Goal: Transaction & Acquisition: Purchase product/service

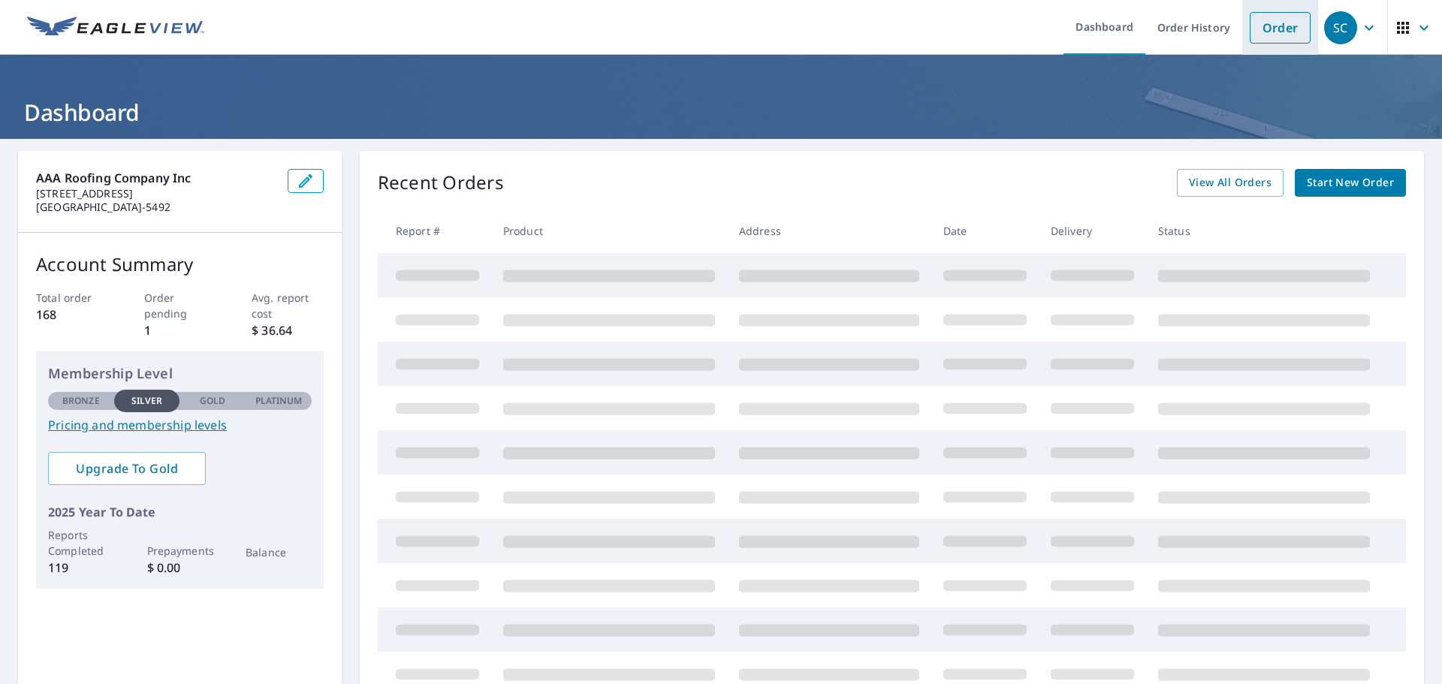
click at [1274, 32] on link "Order" at bounding box center [1280, 28] width 61 height 32
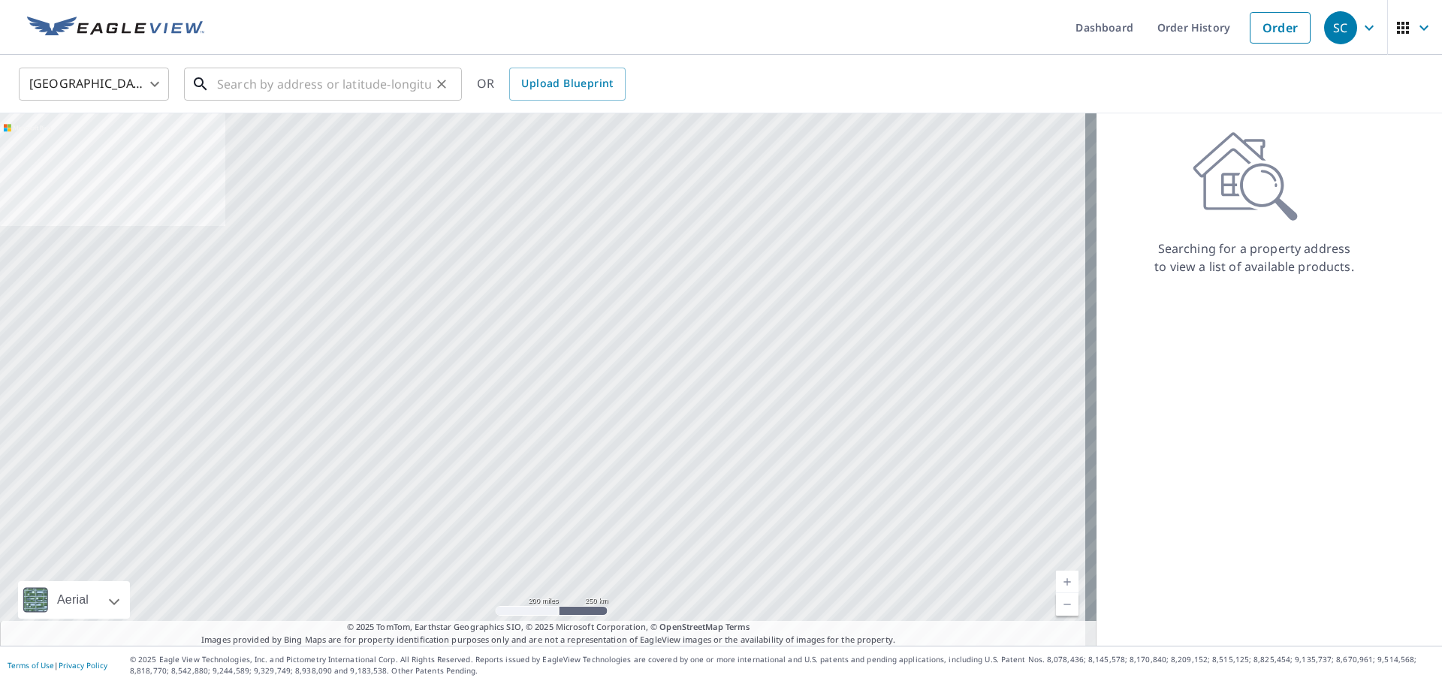
click at [285, 71] on input "text" at bounding box center [324, 84] width 214 height 42
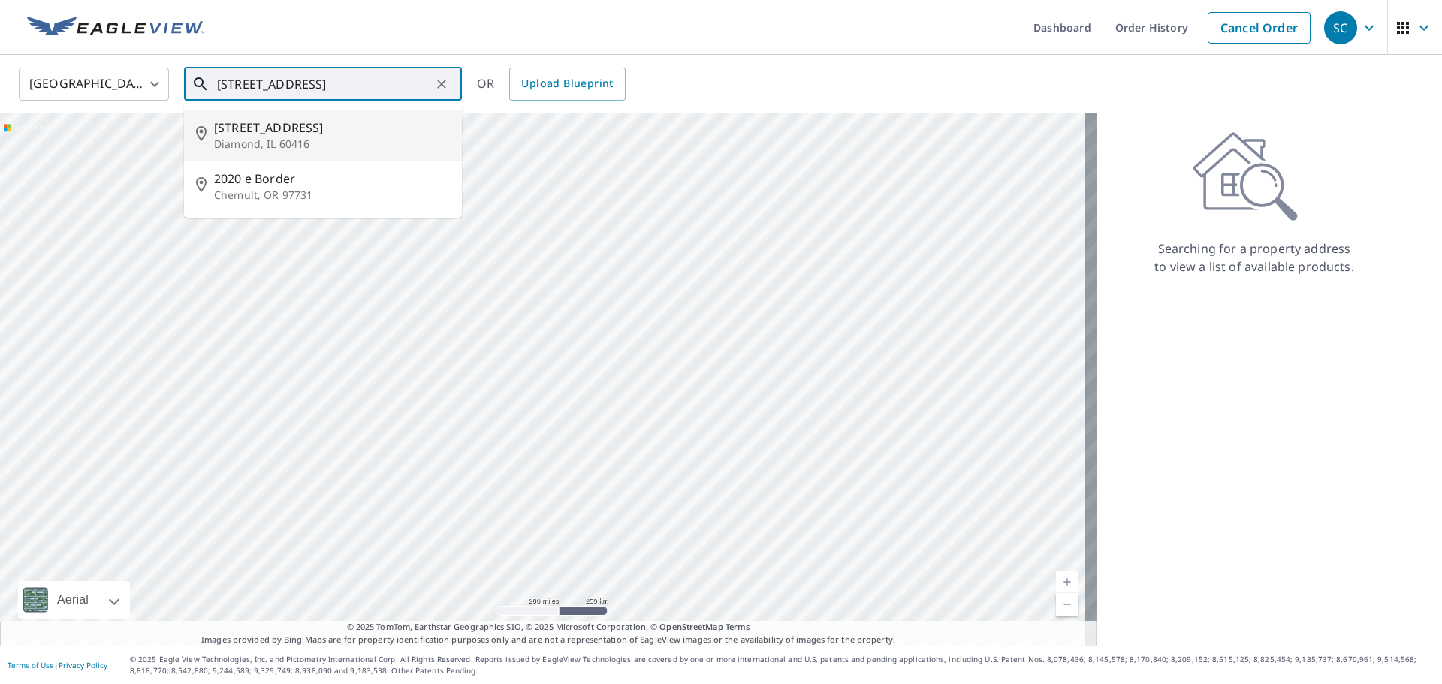
click at [263, 134] on span "[STREET_ADDRESS]" at bounding box center [332, 128] width 236 height 18
type input "[STREET_ADDRESS]"
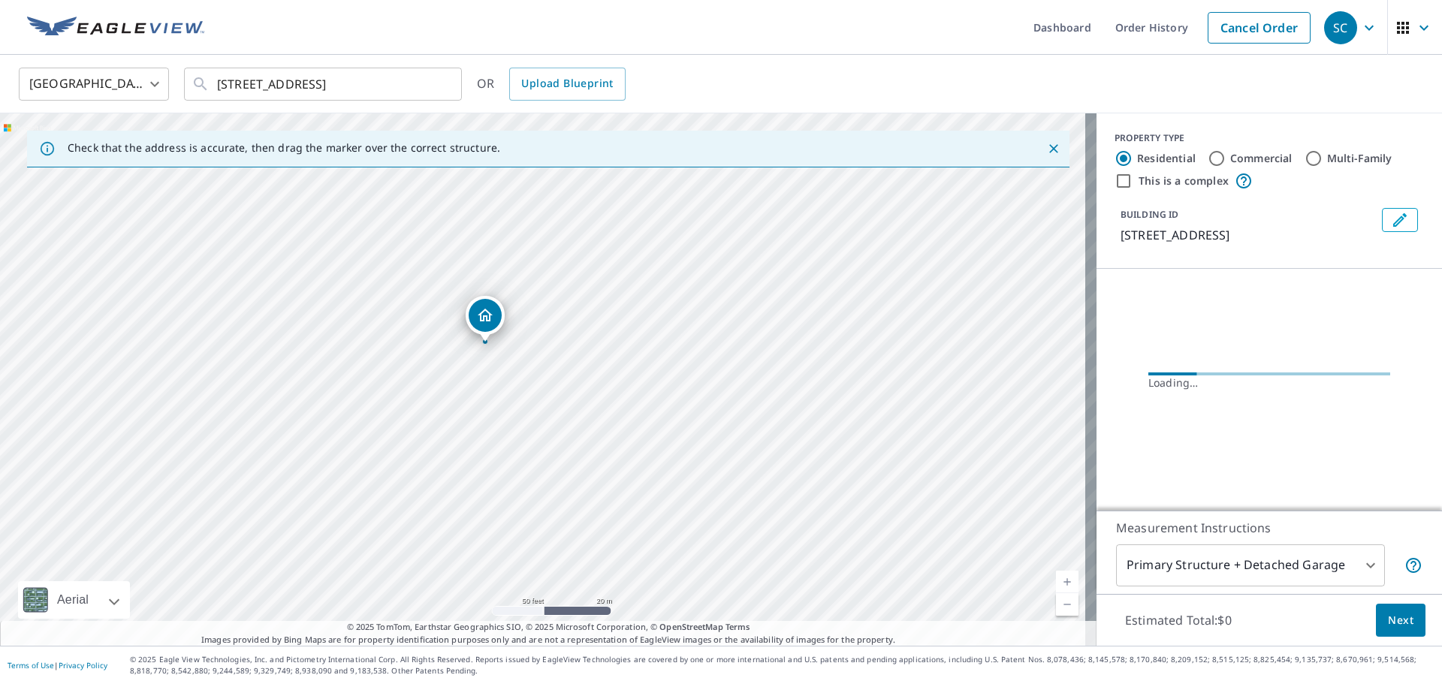
drag, startPoint x: 489, startPoint y: 368, endPoint x: 654, endPoint y: 539, distance: 238.0
click at [654, 539] on div "[STREET_ADDRESS]" at bounding box center [548, 379] width 1097 height 533
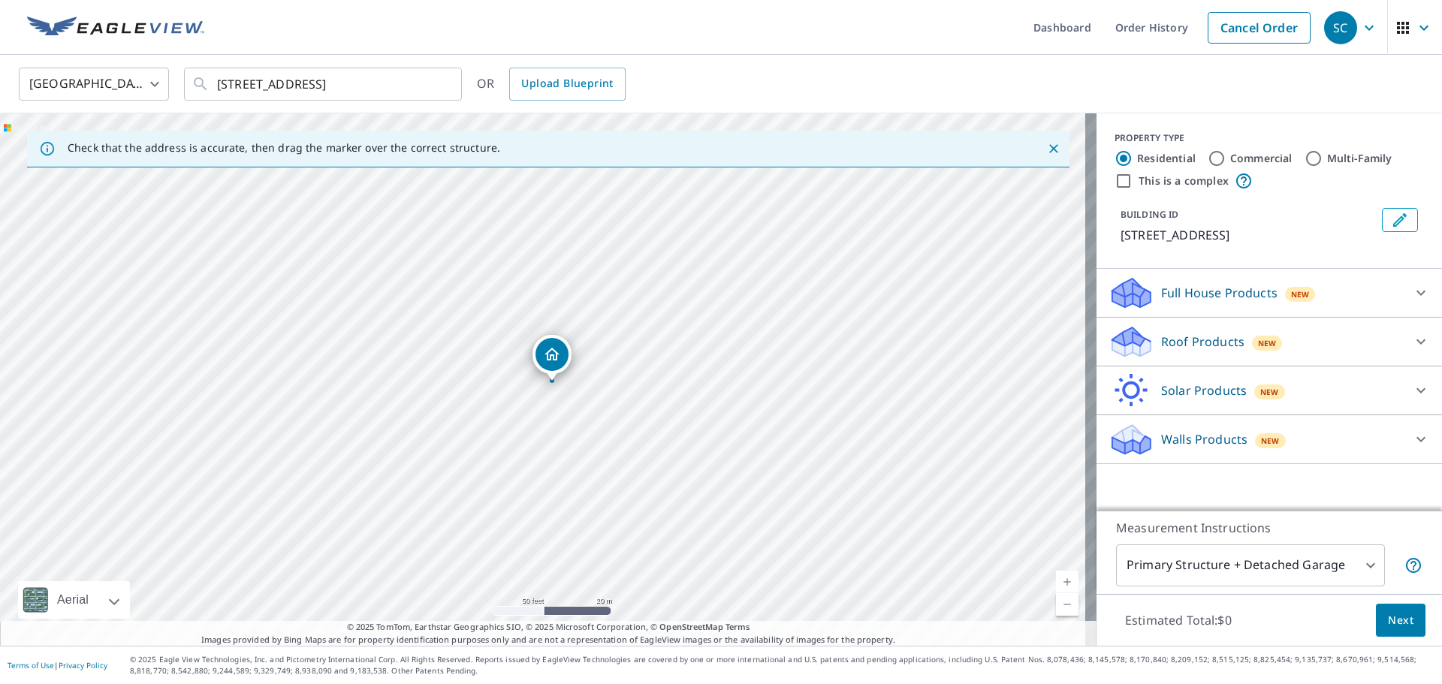
drag, startPoint x: 543, startPoint y: 373, endPoint x: 552, endPoint y: 377, distance: 9.8
click at [1167, 335] on p "Roof Products" at bounding box center [1202, 342] width 83 height 18
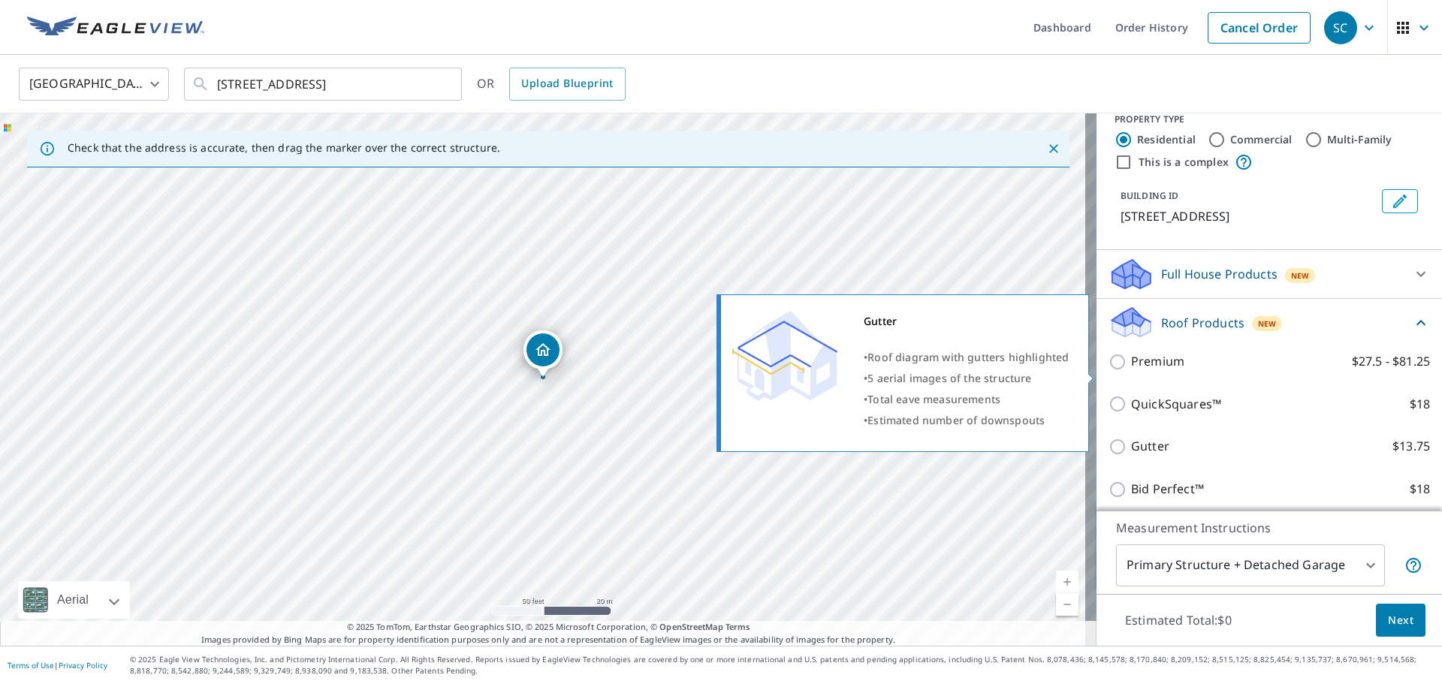
scroll to position [123, 0]
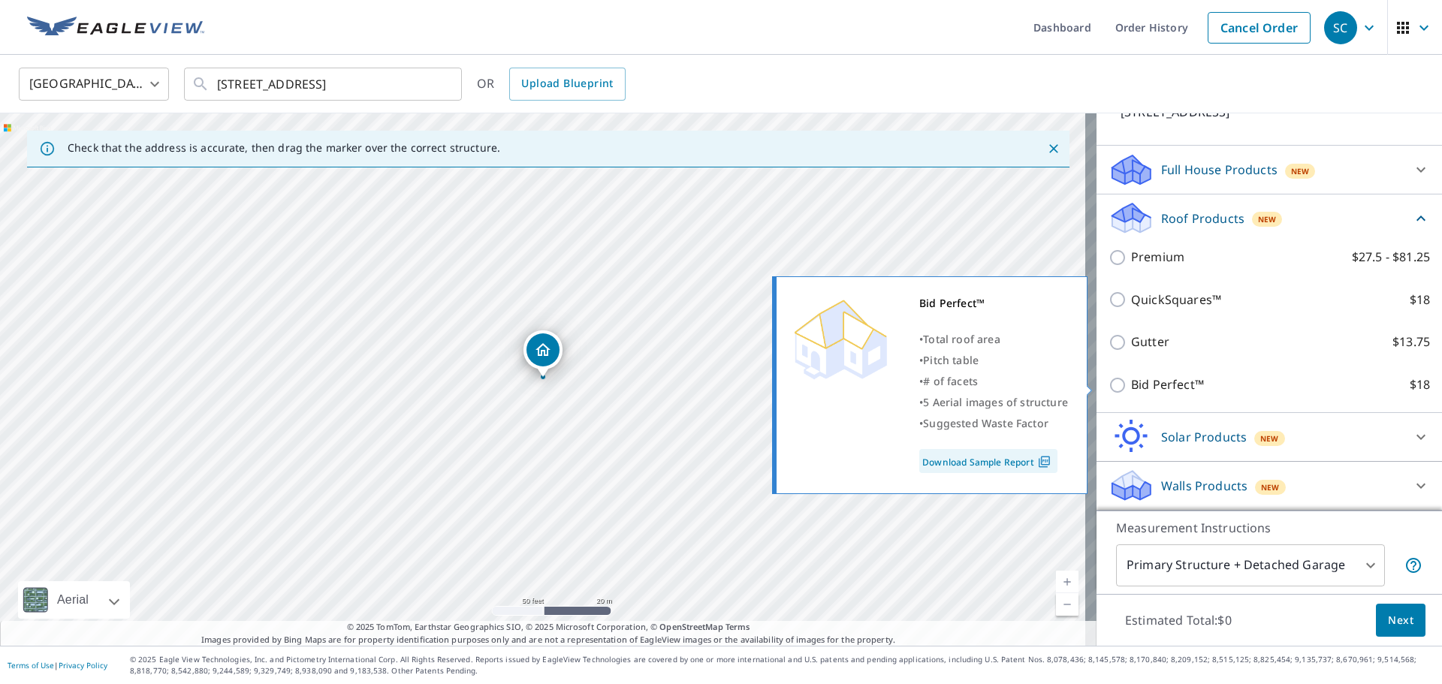
click at [1158, 379] on p "Bid Perfect™" at bounding box center [1167, 385] width 73 height 19
click at [1131, 379] on input "Bid Perfect™ $18" at bounding box center [1120, 385] width 23 height 18
checkbox input "true"
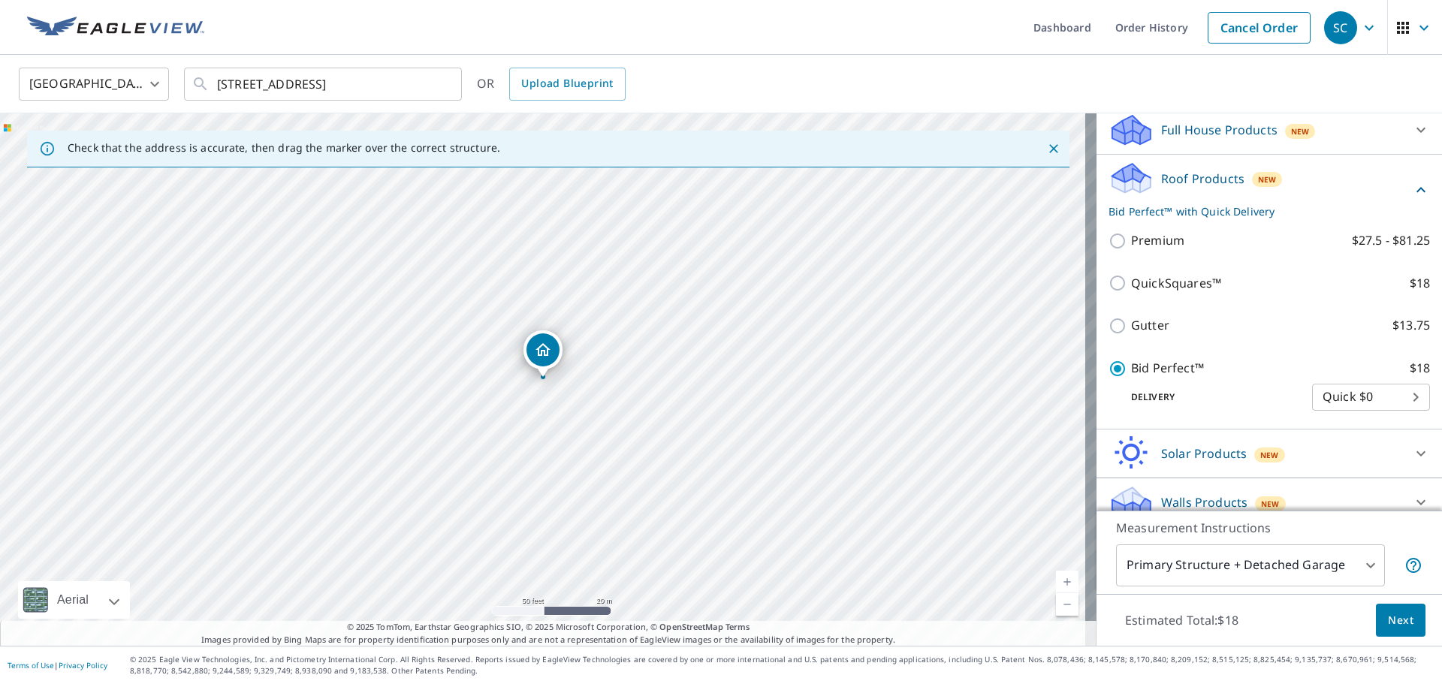
scroll to position [180, 0]
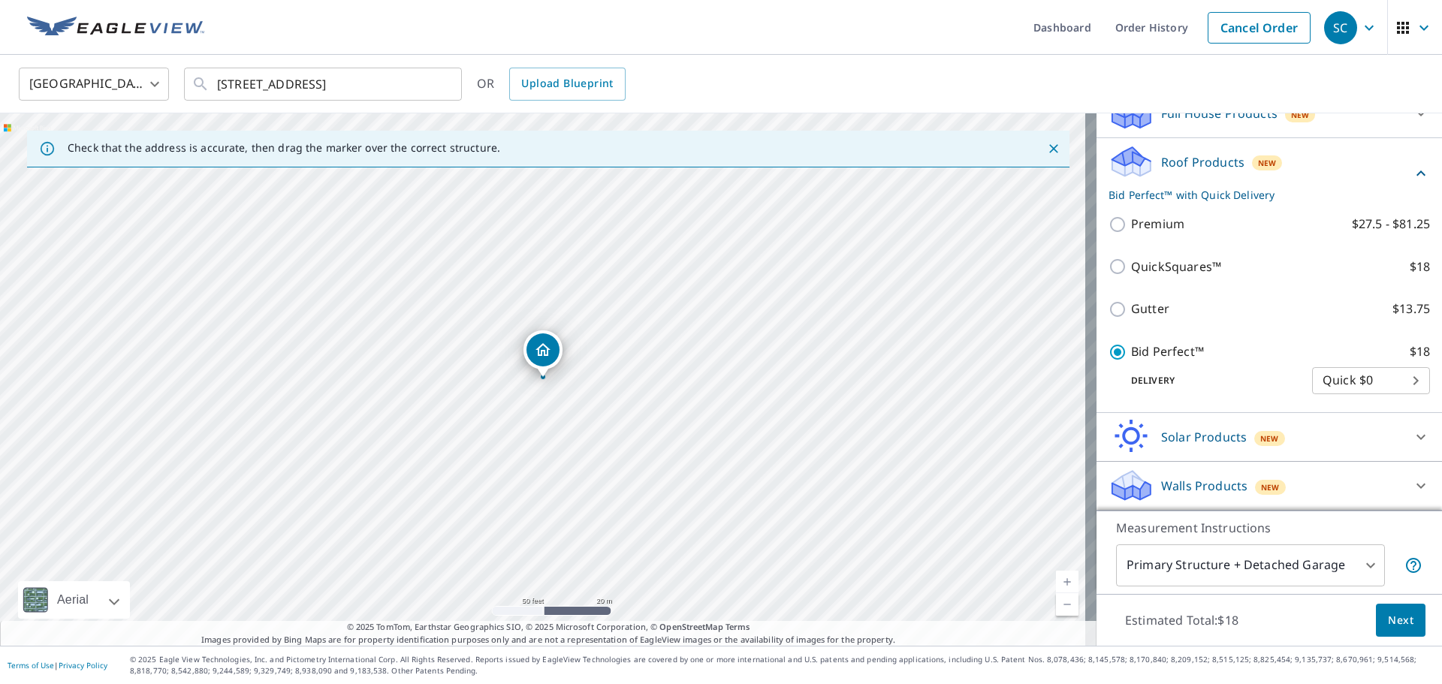
click at [1390, 618] on span "Next" at bounding box center [1401, 620] width 26 height 19
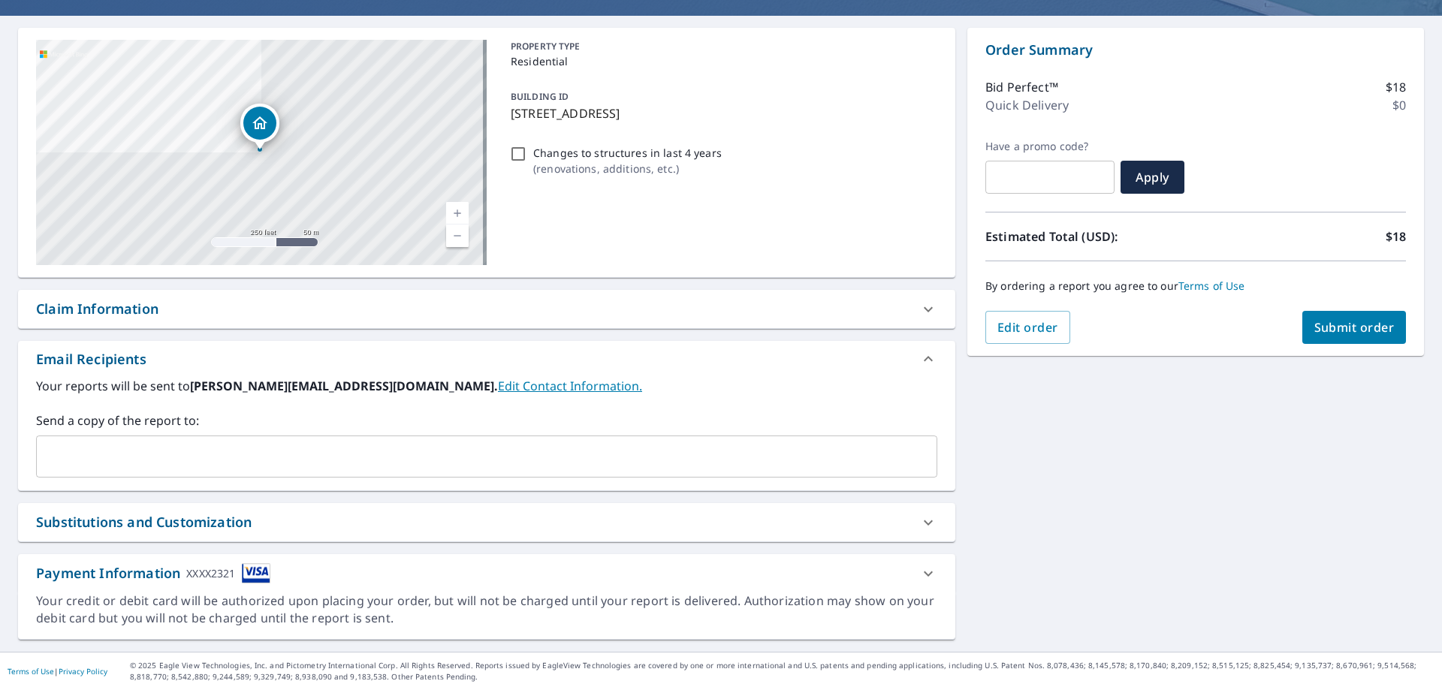
scroll to position [129, 0]
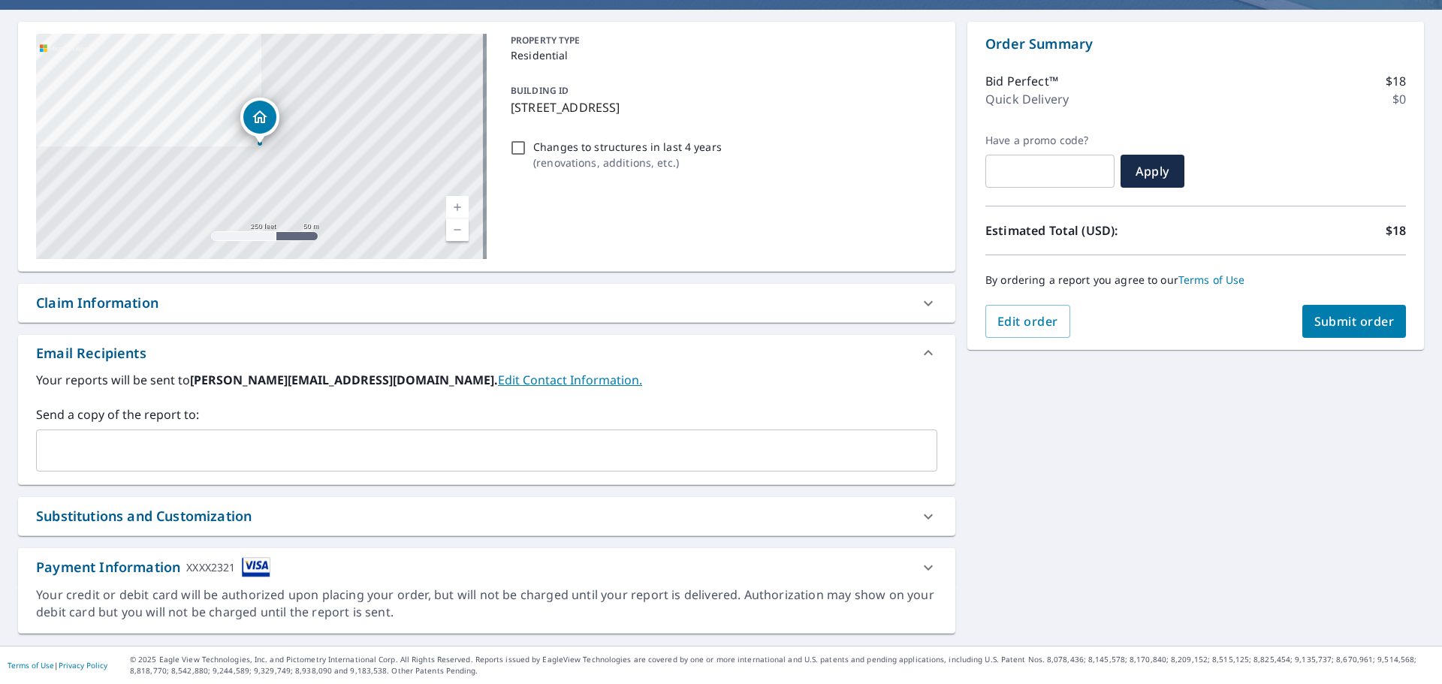
click at [186, 457] on input "text" at bounding box center [475, 450] width 865 height 29
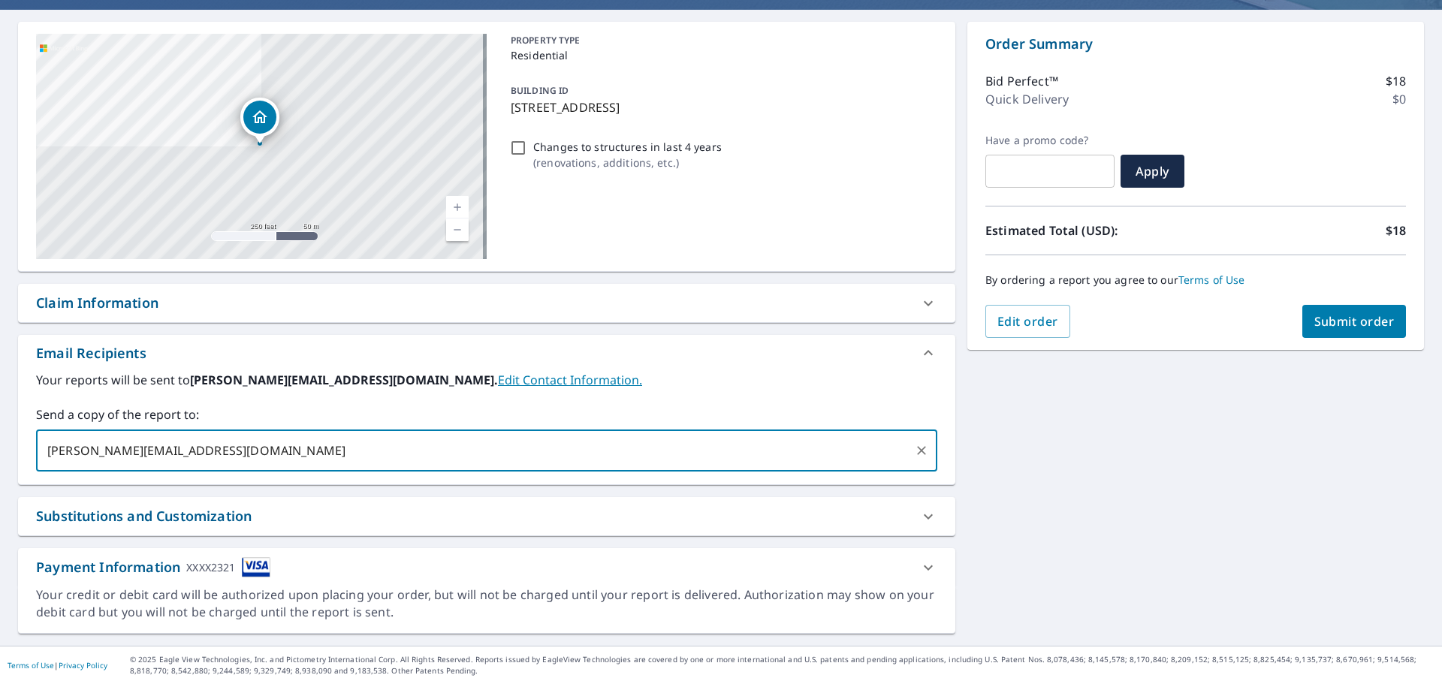
type input "[PERSON_NAME][EMAIL_ADDRESS][DOMAIN_NAME]"
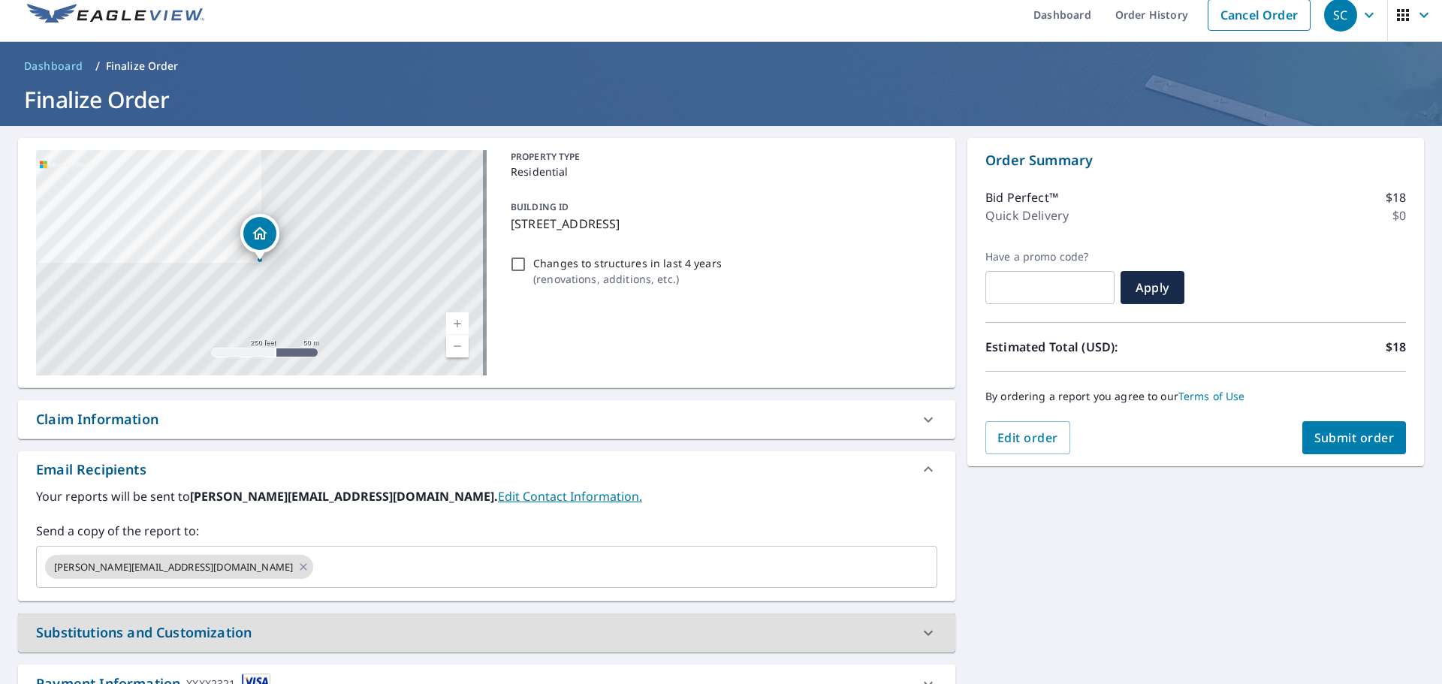
scroll to position [0, 0]
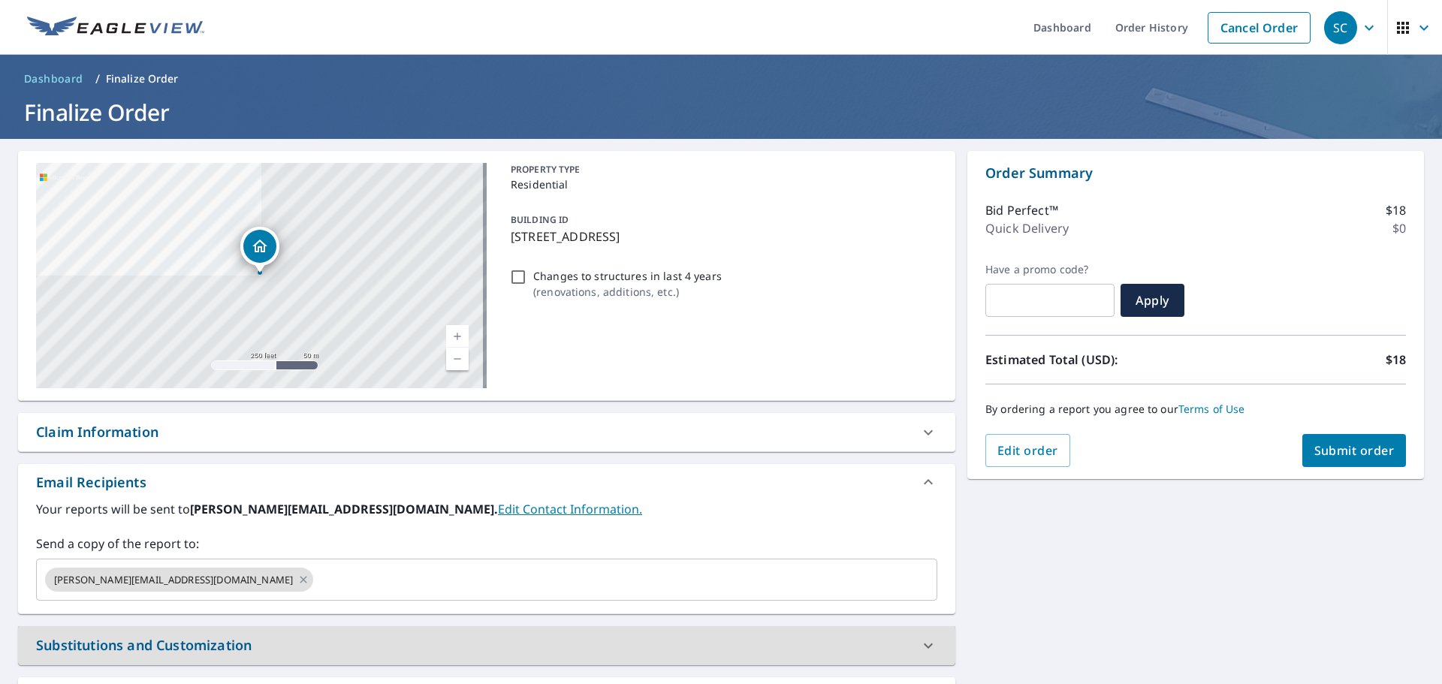
click at [1351, 451] on span "Submit order" at bounding box center [1355, 450] width 80 height 17
